Goal: Information Seeking & Learning: Learn about a topic

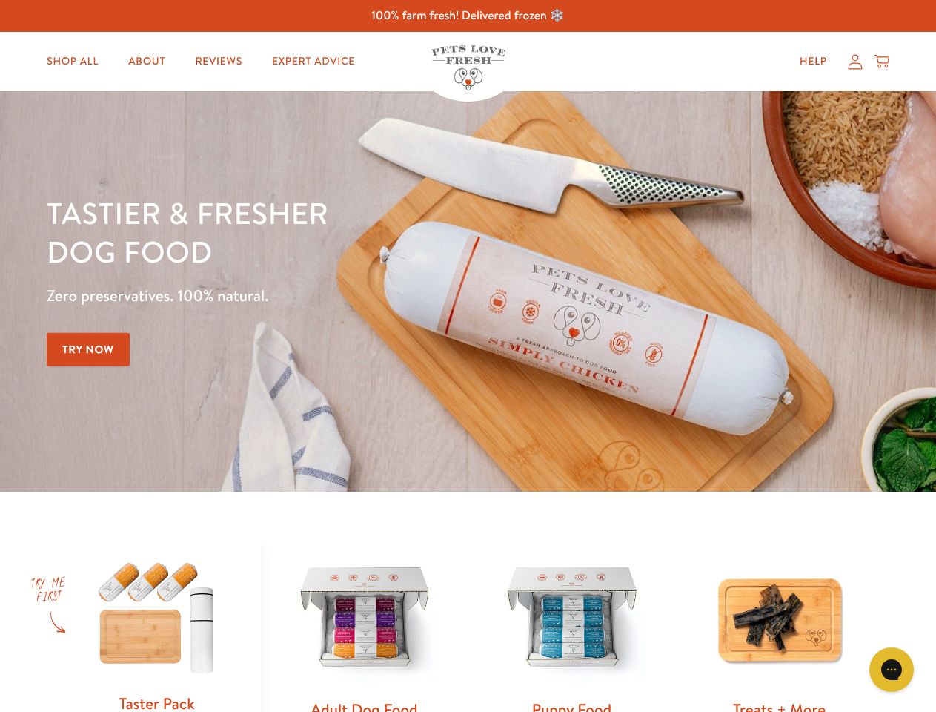
click at [468, 356] on div "Tastier & fresher dog food Zero preservatives. 100% natural. Try Now" at bounding box center [328, 291] width 562 height 196
click at [892, 669] on icon "Open gorgias live chat" at bounding box center [891, 669] width 14 height 14
